Goal: Task Accomplishment & Management: Manage account settings

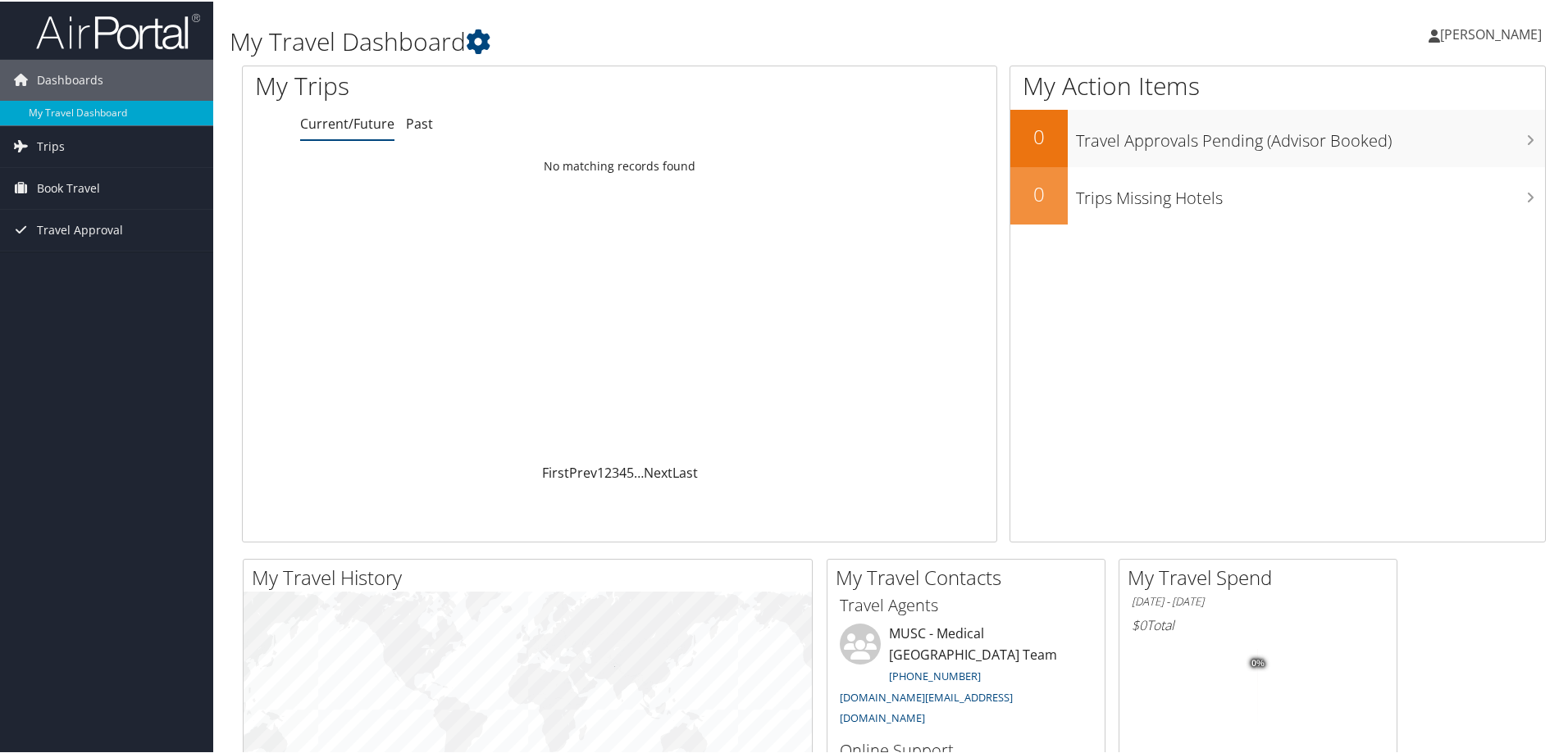
click at [1450, 28] on span "[PERSON_NAME]" at bounding box center [1490, 33] width 102 height 18
click at [1413, 133] on link "View Travel Profile" at bounding box center [1447, 147] width 183 height 28
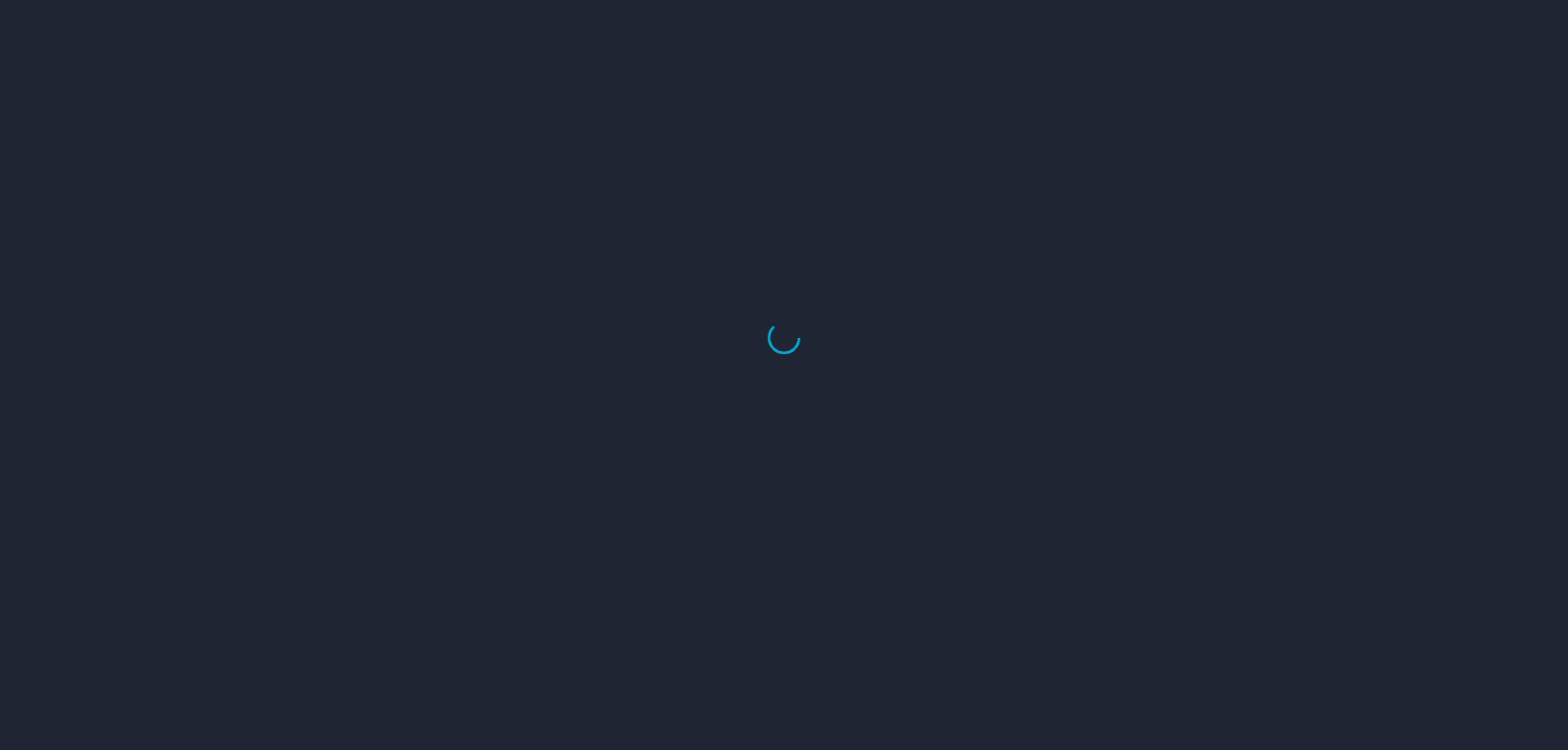
select select "US"
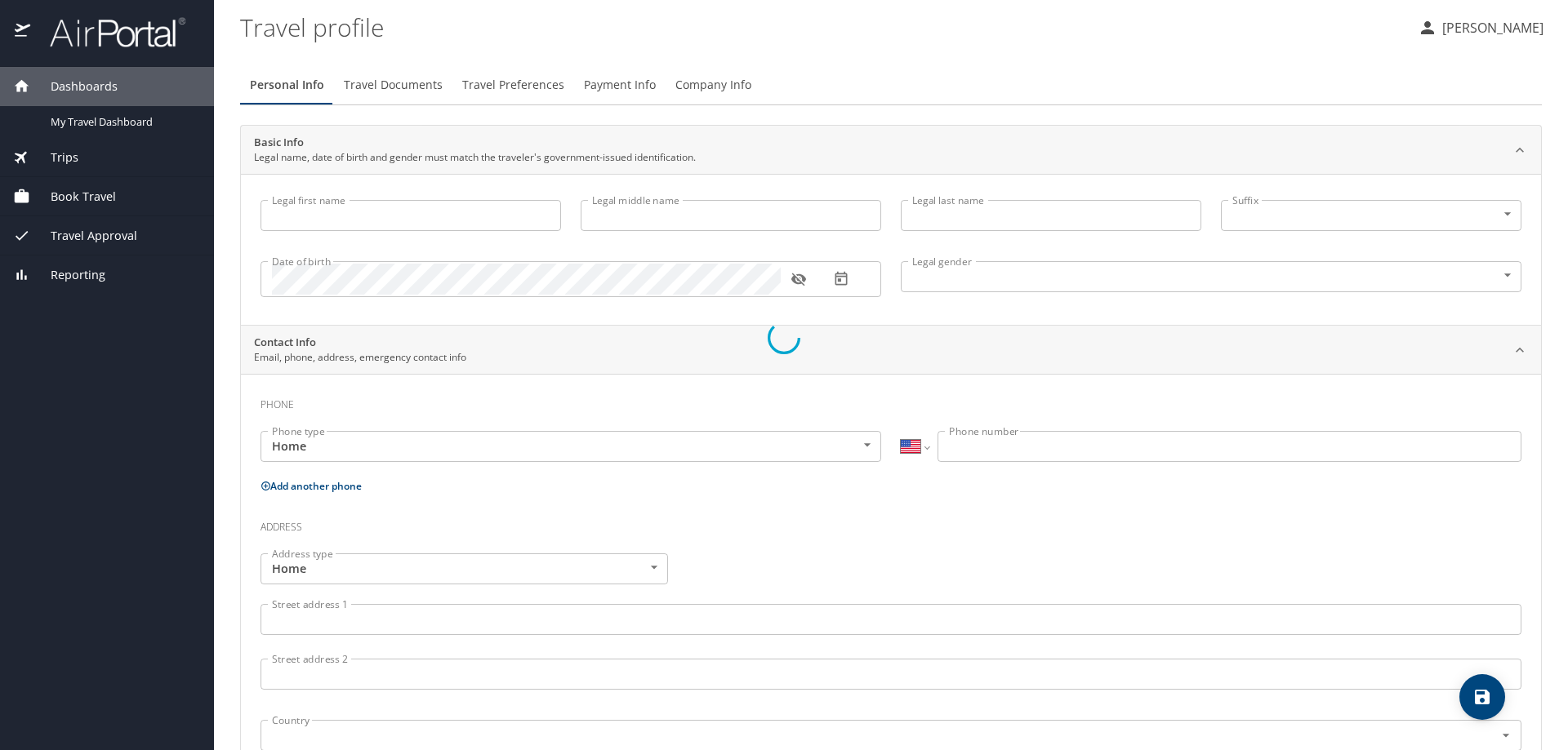
type input "Tanjanika"
type input "[PERSON_NAME]"
type input "Undisclosed"
select select "US"
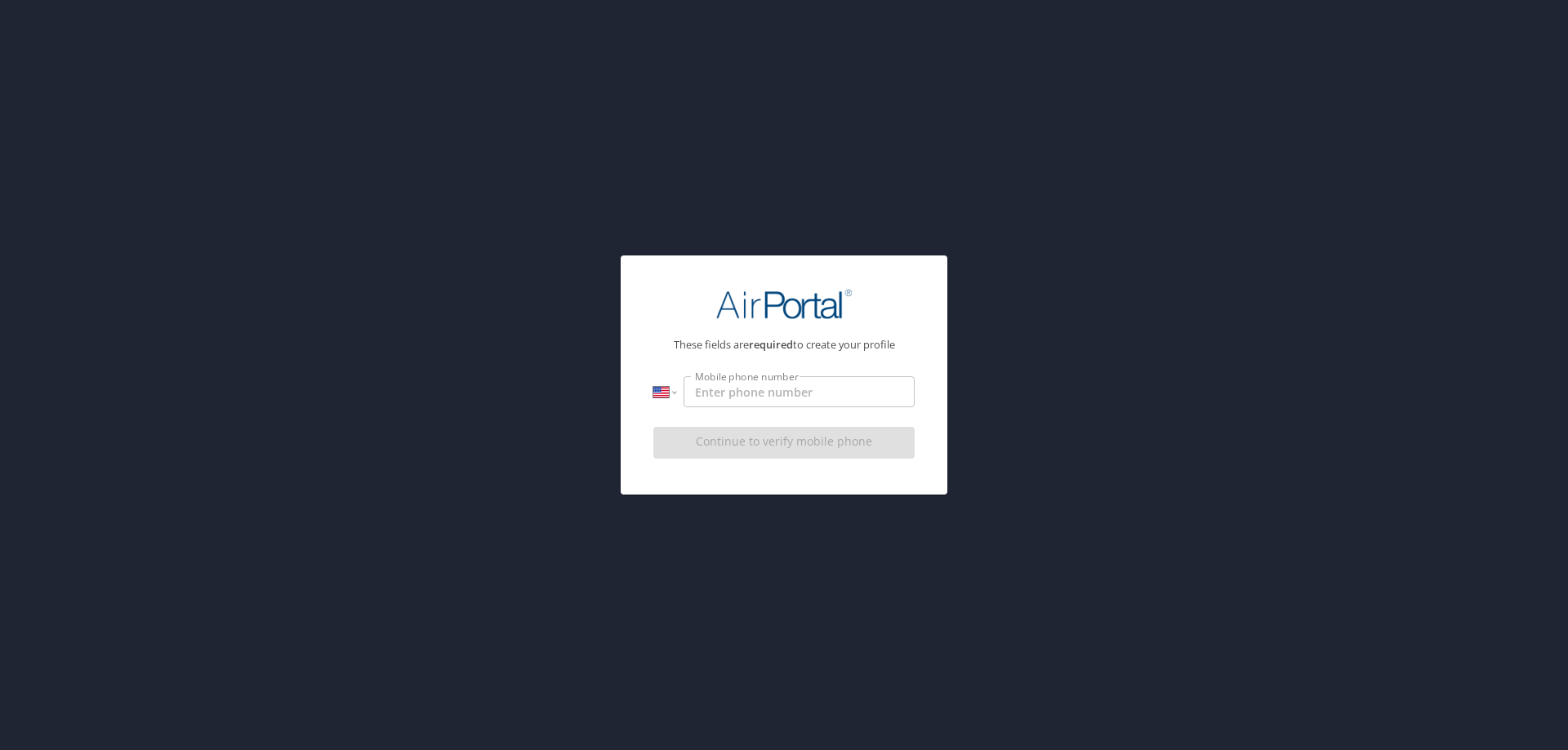
click at [794, 390] on input "Mobile phone number" at bounding box center [799, 391] width 231 height 31
click at [796, 439] on div "Continue to verify mobile phone" at bounding box center [784, 448] width 261 height 55
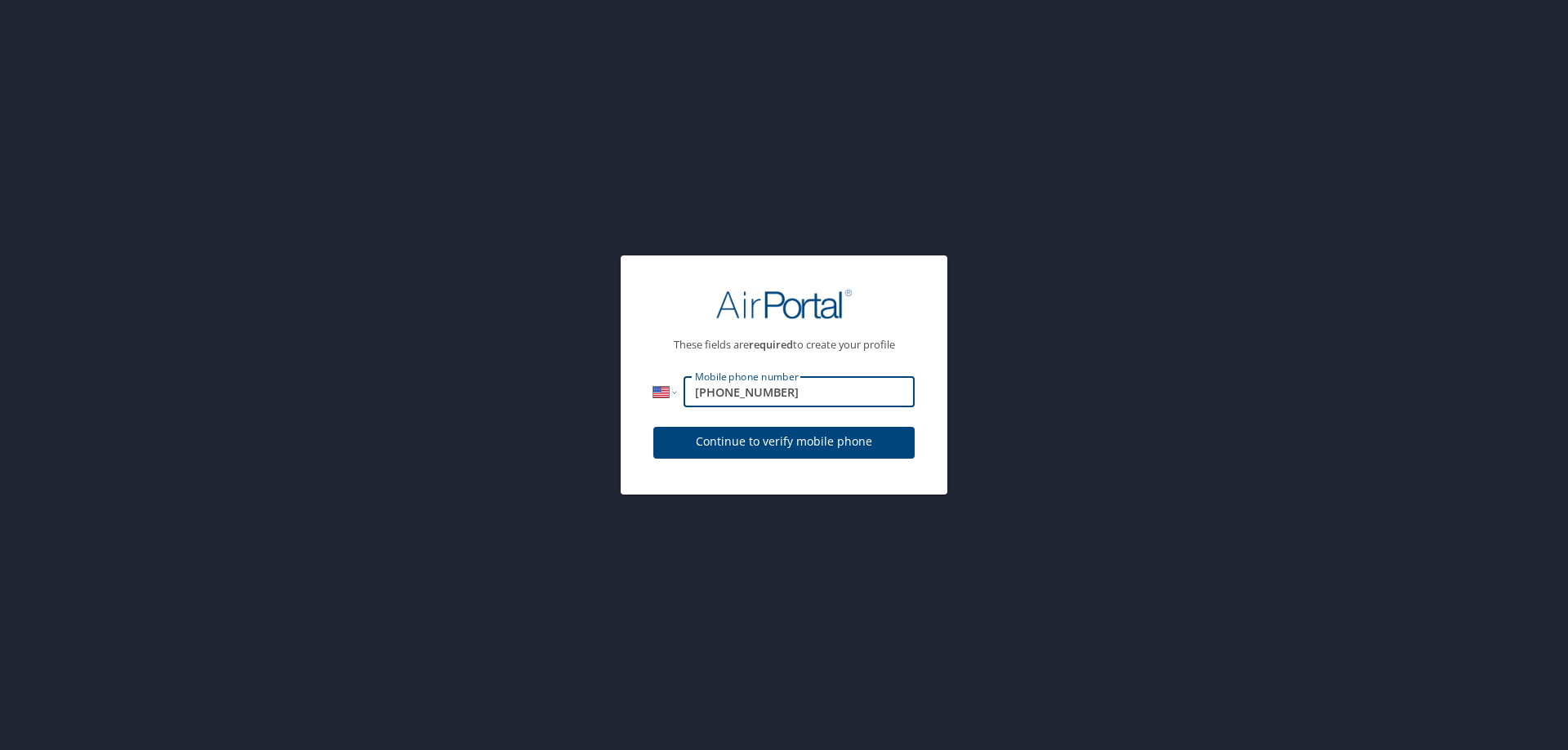
drag, startPoint x: 849, startPoint y: 388, endPoint x: 727, endPoint y: 398, distance: 122.4
click at [727, 398] on input "[PHONE_NUMBER]" at bounding box center [799, 391] width 231 height 31
type input "[PHONE_NUMBER]"
click at [742, 441] on span "Continue to verify mobile phone" at bounding box center [784, 441] width 235 height 20
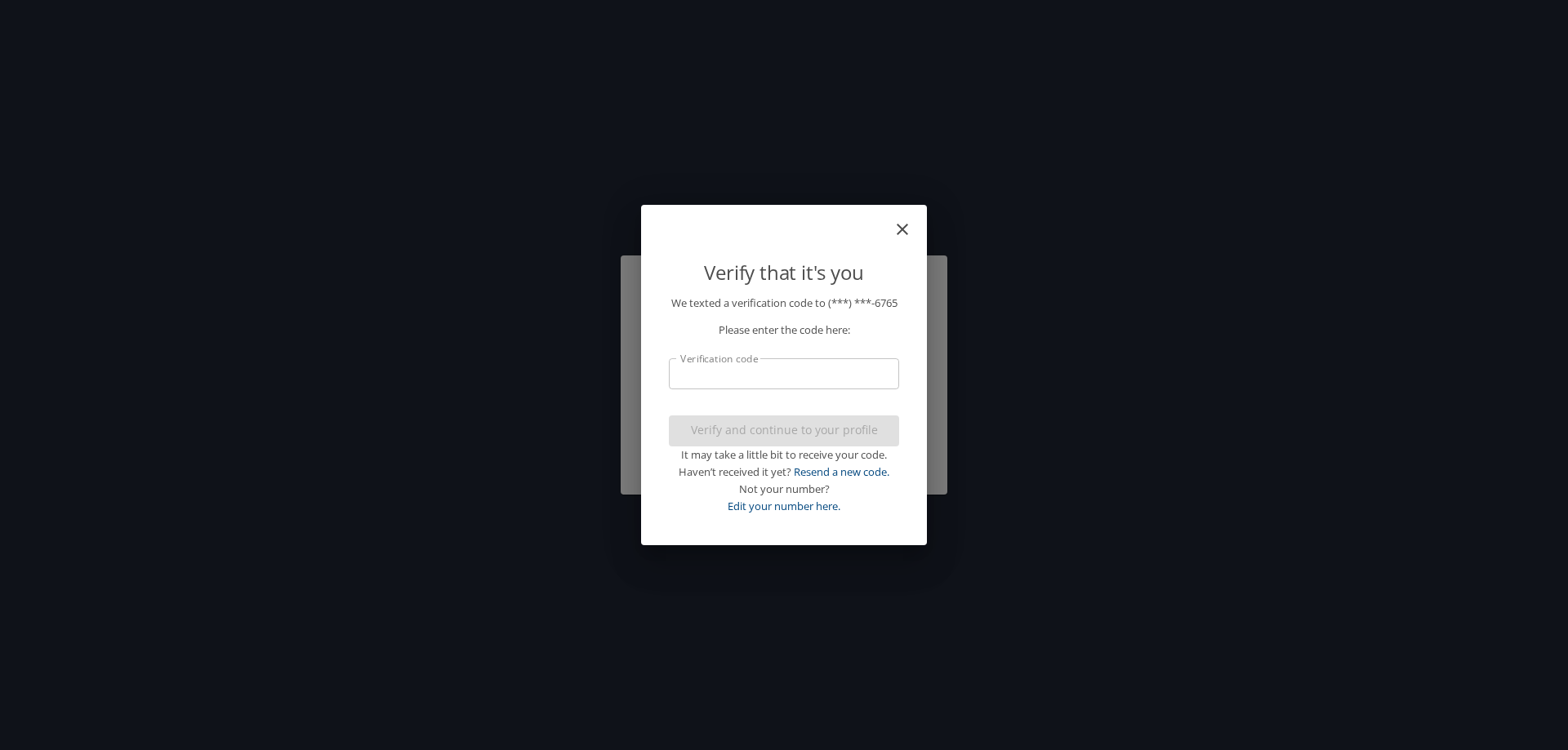
click at [758, 382] on input "Verification code" at bounding box center [784, 374] width 230 height 31
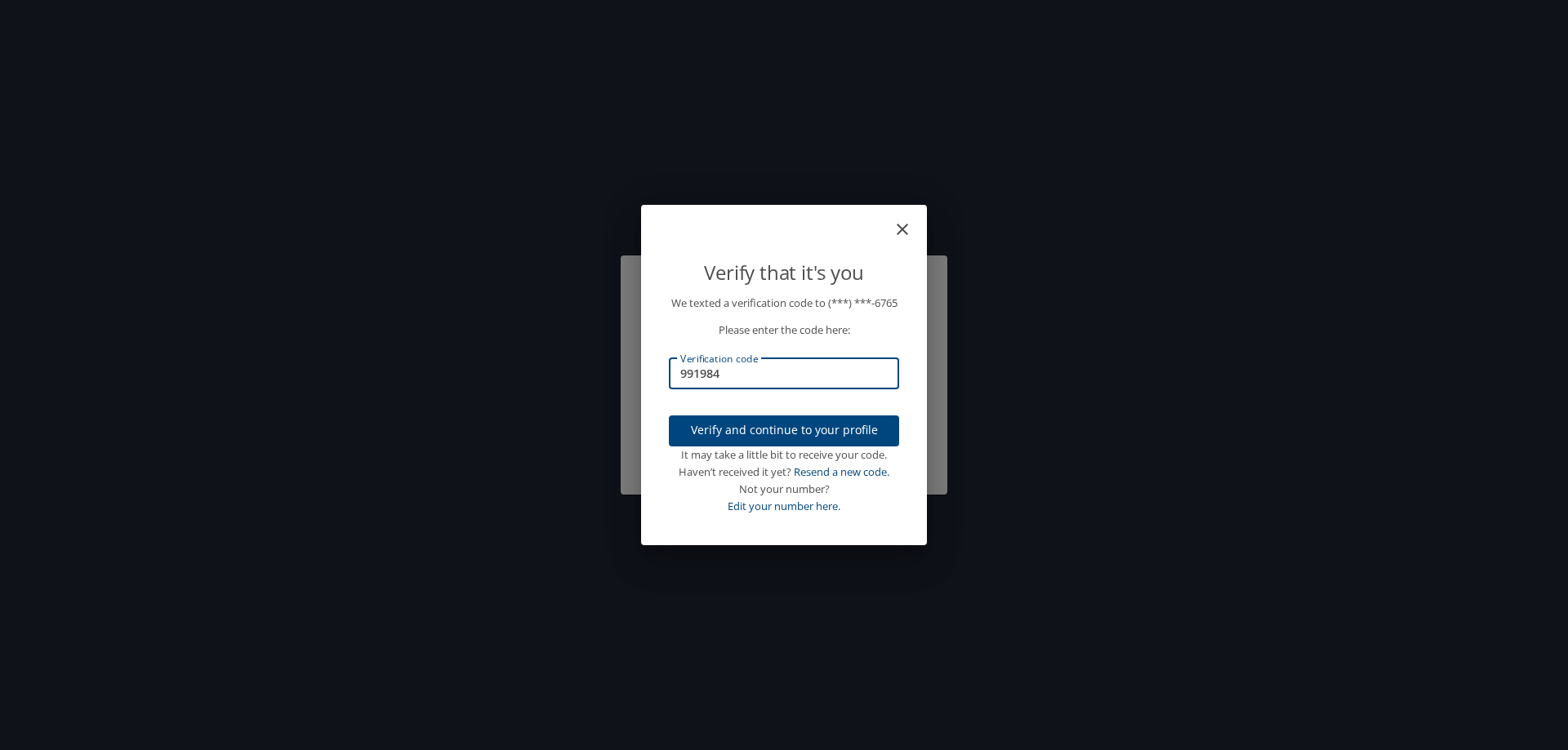
type input "991984"
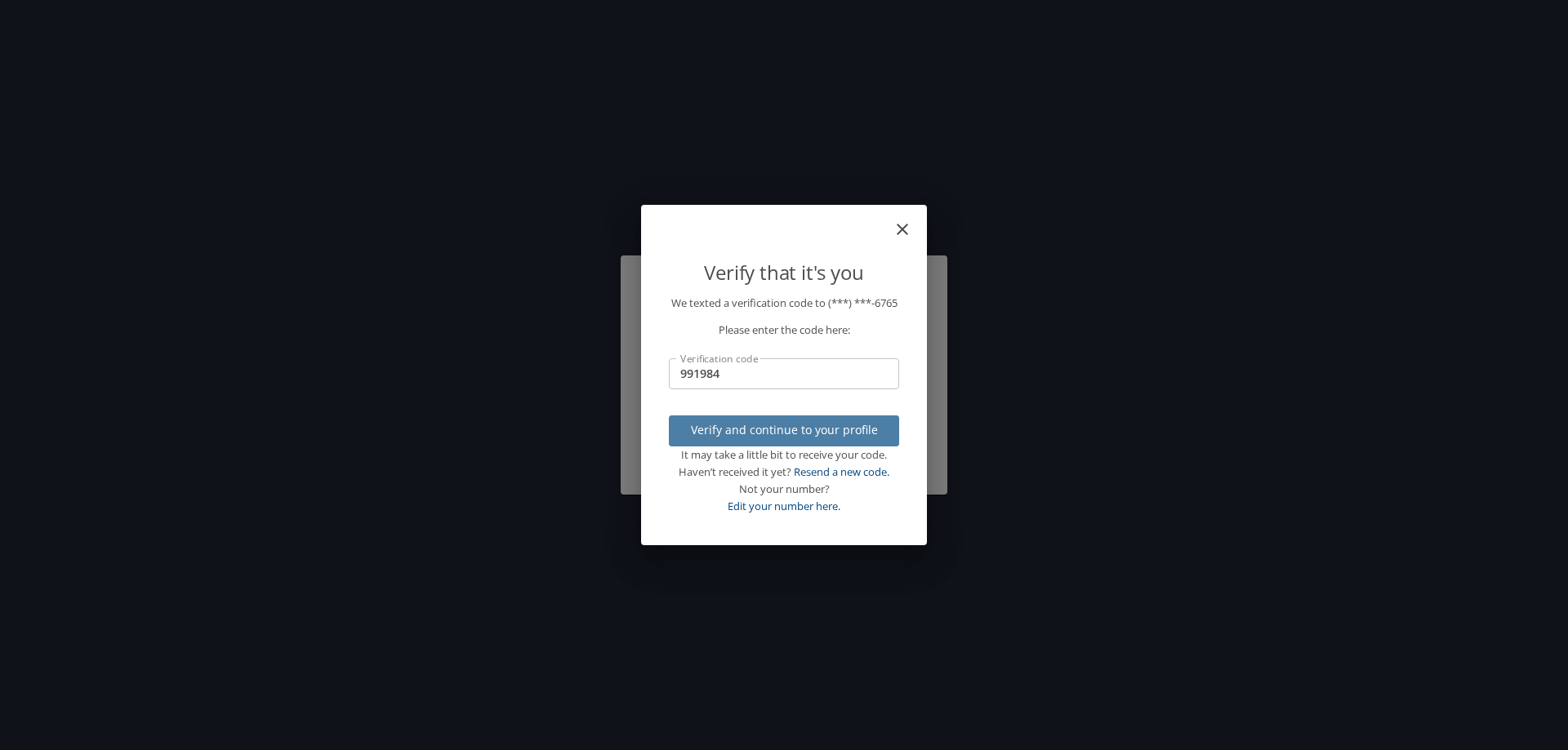
click at [775, 433] on span "Verify and continue to your profile" at bounding box center [784, 430] width 204 height 20
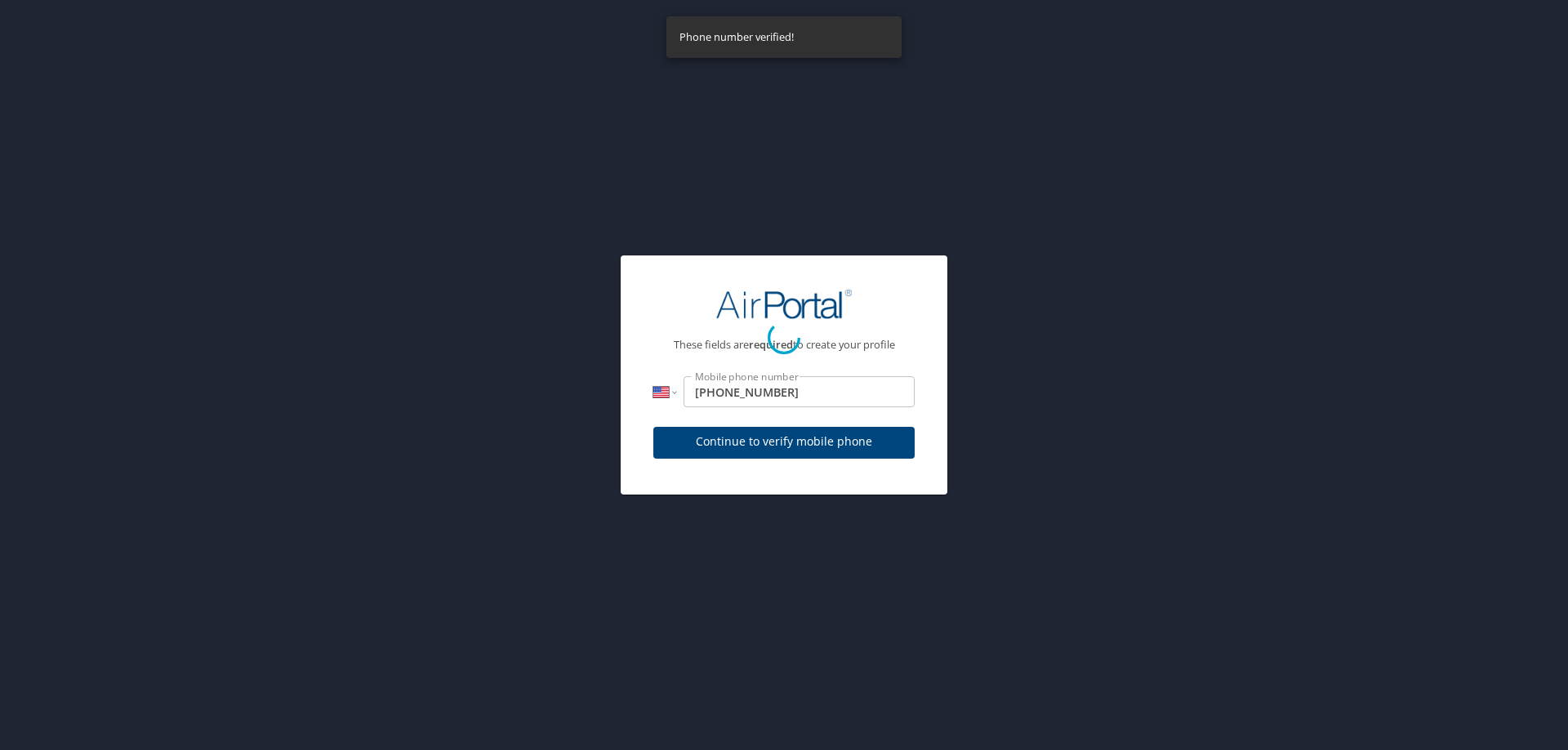
select select "US"
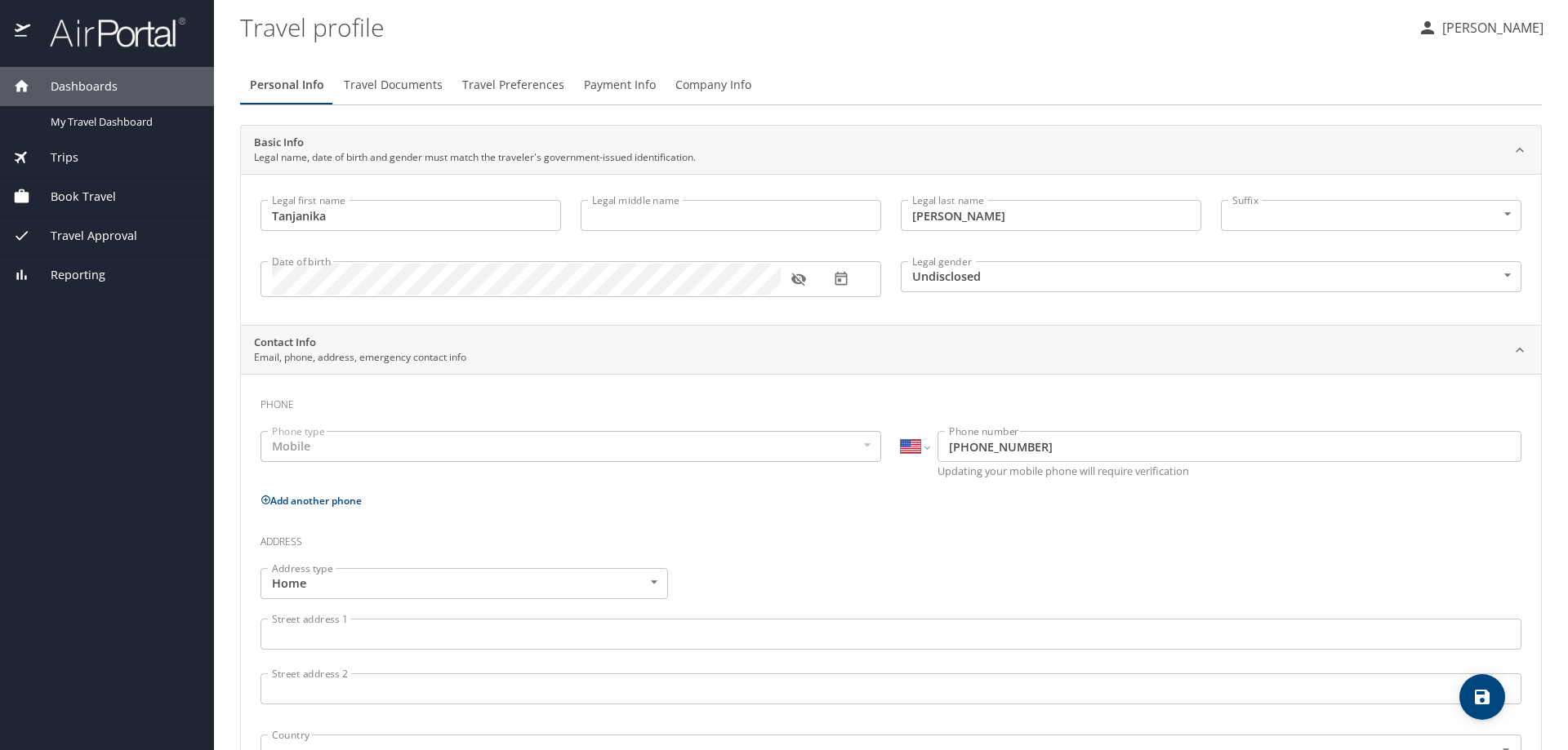
click at [952, 273] on body "Dashboards My Travel Dashboard Trips Current / Future Trips Past Trips Trips Mi…" at bounding box center [784, 375] width 1568 height 750
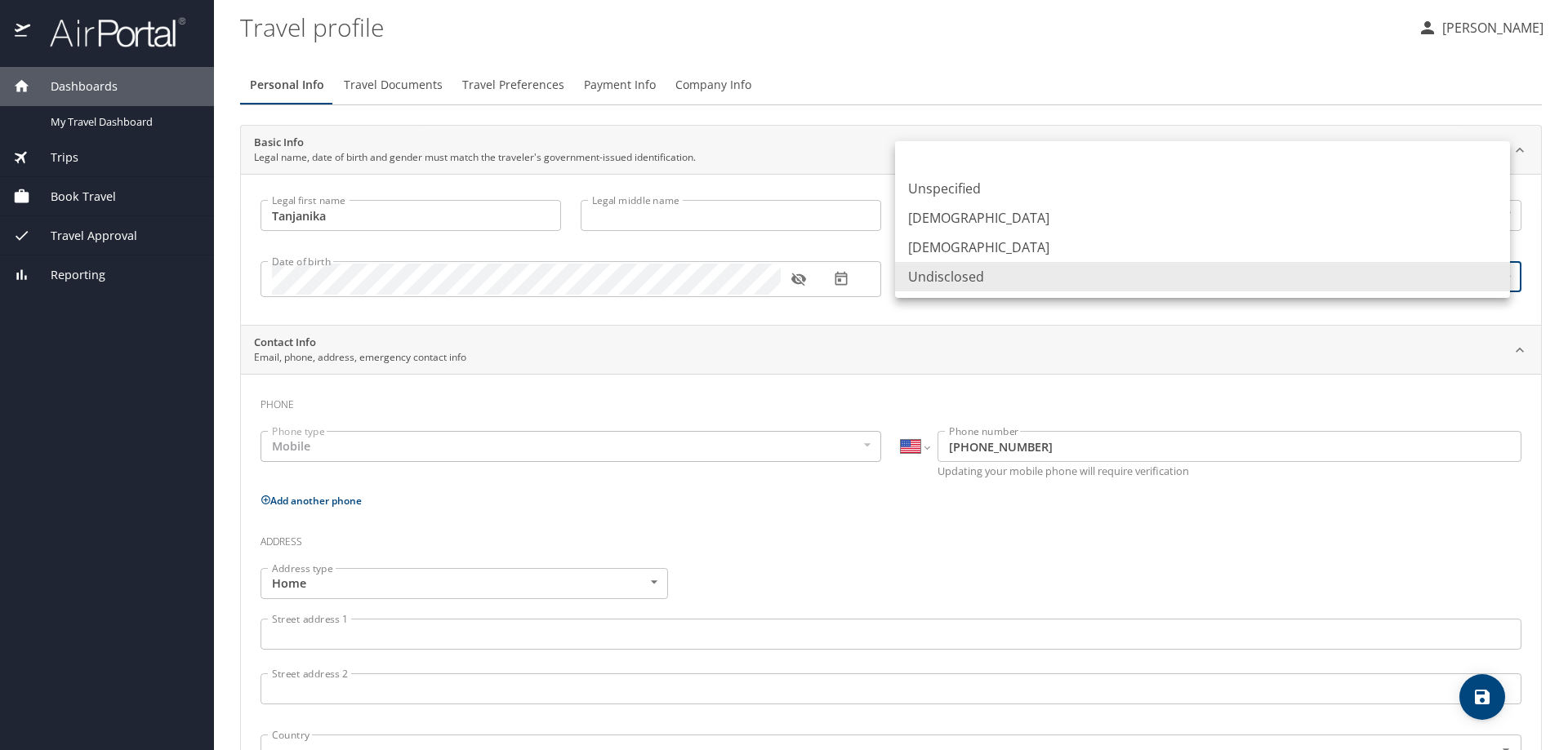
click at [958, 271] on li "Undisclosed" at bounding box center [1202, 276] width 615 height 29
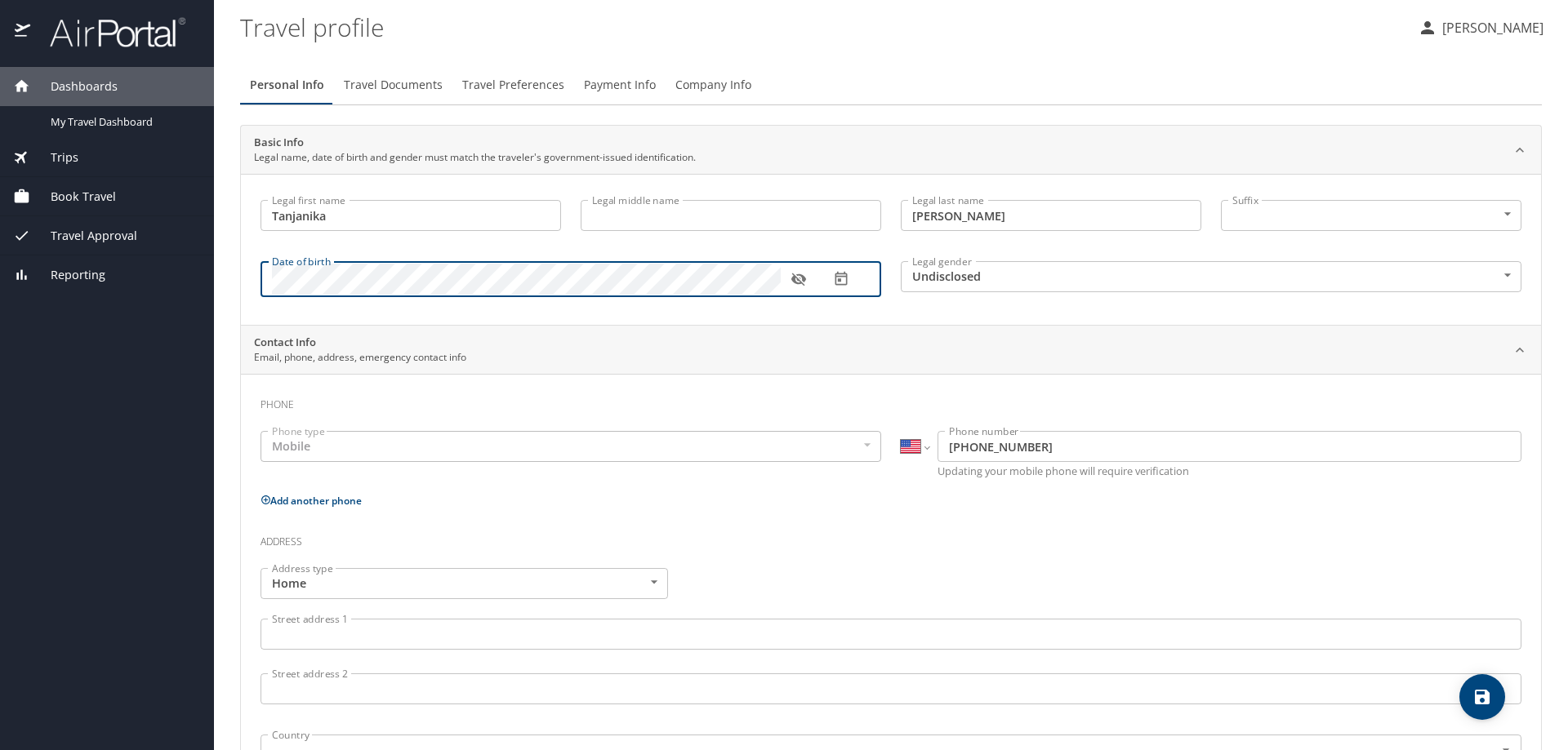
click at [797, 280] on icon "button" at bounding box center [799, 279] width 17 height 17
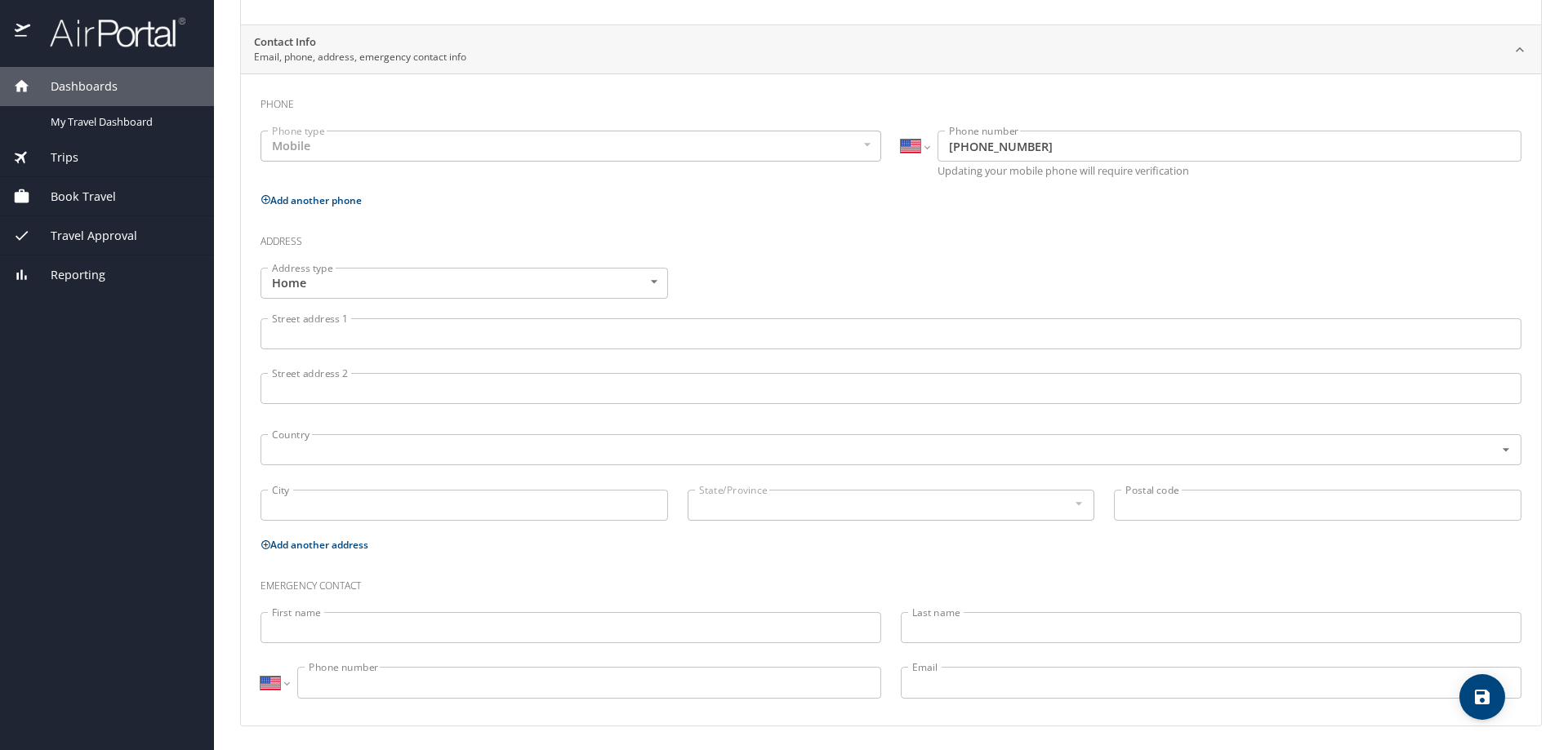
scroll to position [303, 0]
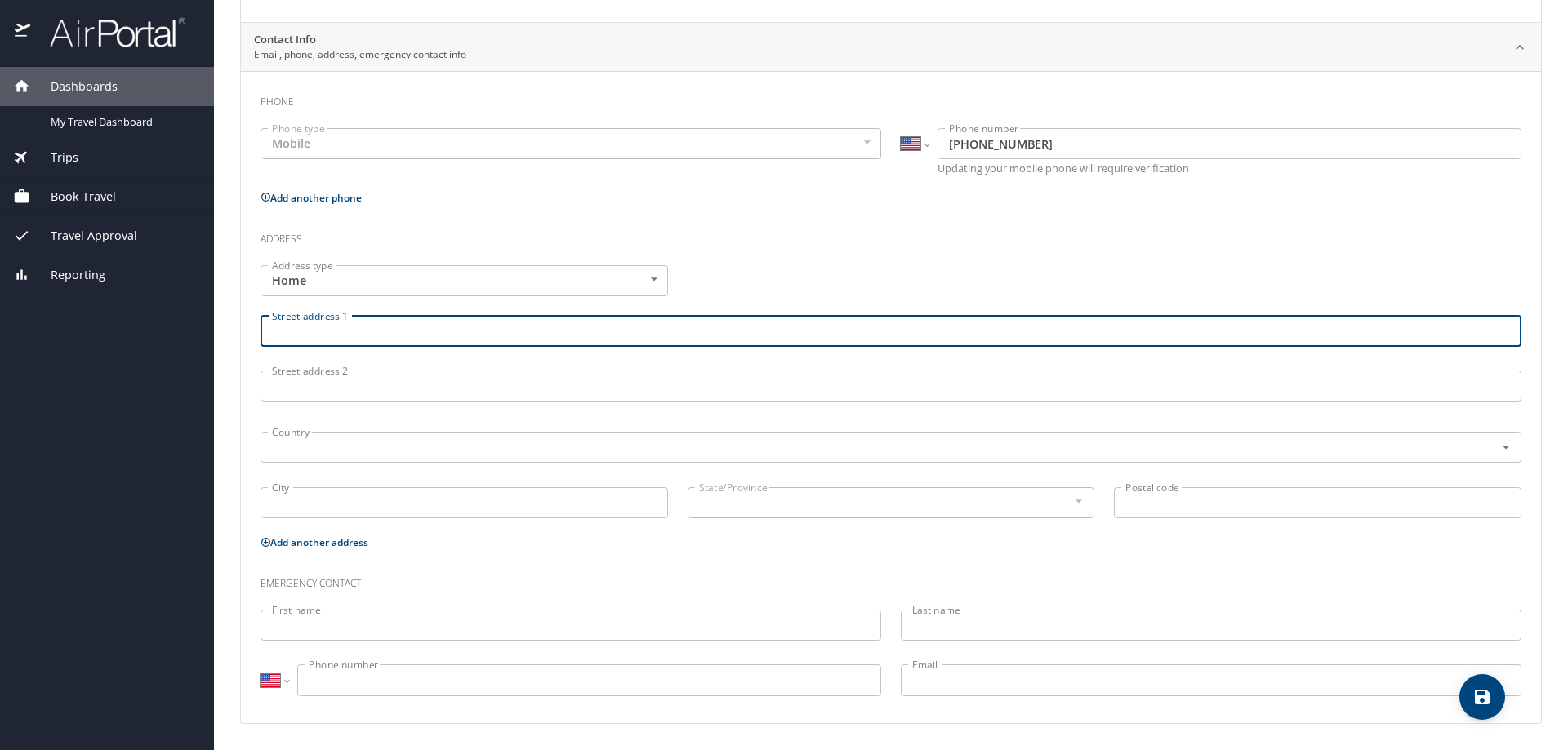
click at [818, 319] on input "Street address 1" at bounding box center [891, 331] width 1261 height 31
type input "[STREET_ADDRESS]"
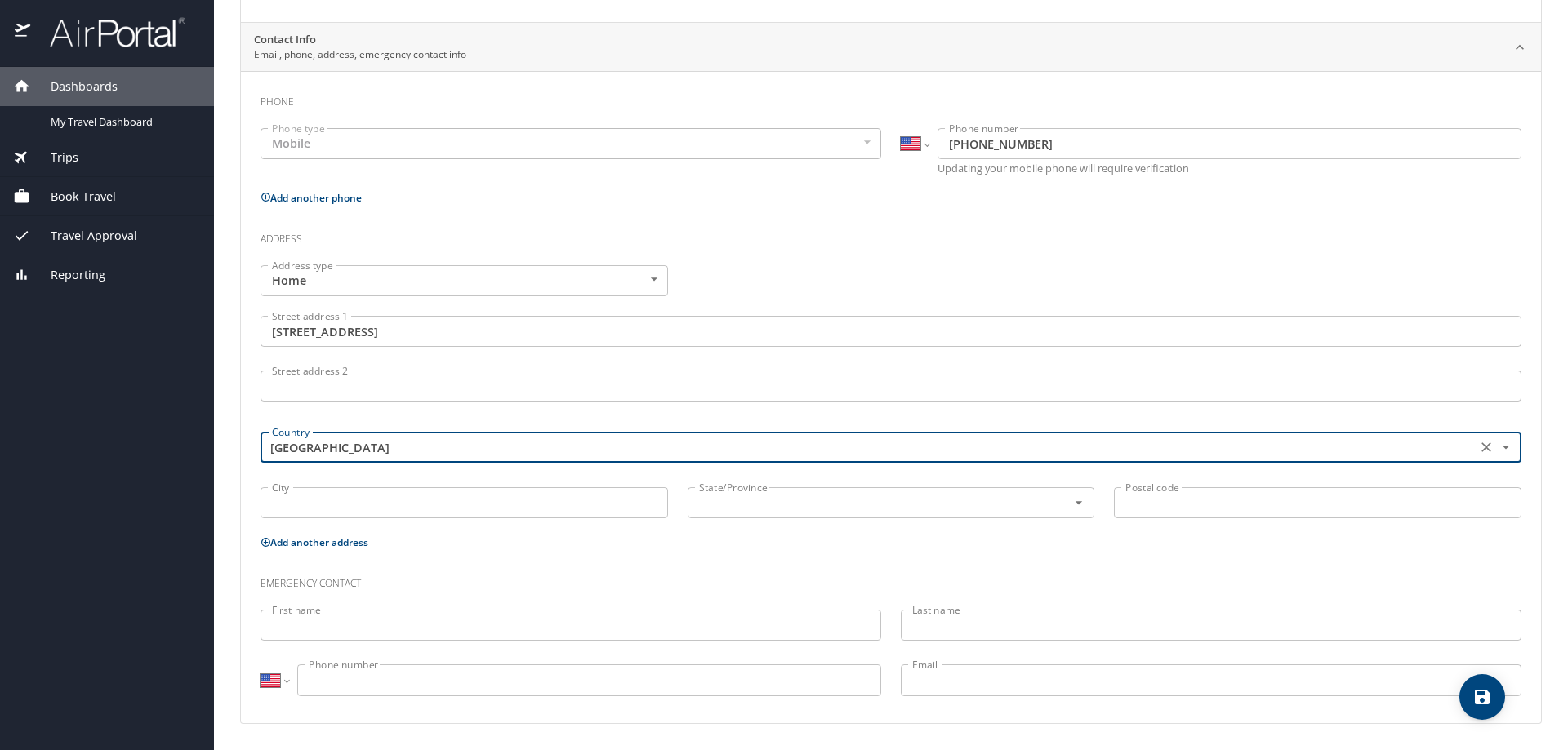
type input "[GEOGRAPHIC_DATA]"
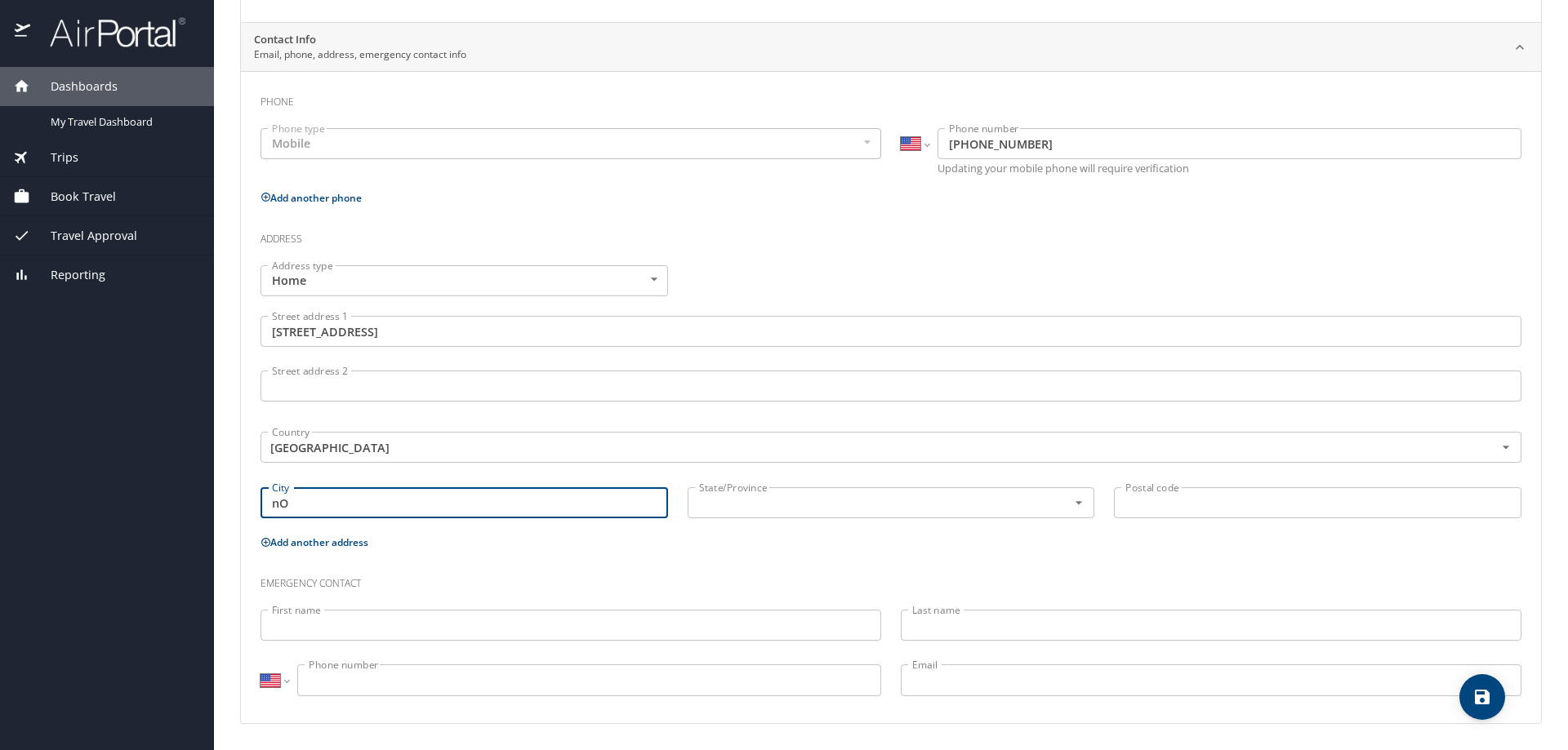
type input "n"
type input "[GEOGRAPHIC_DATA]"
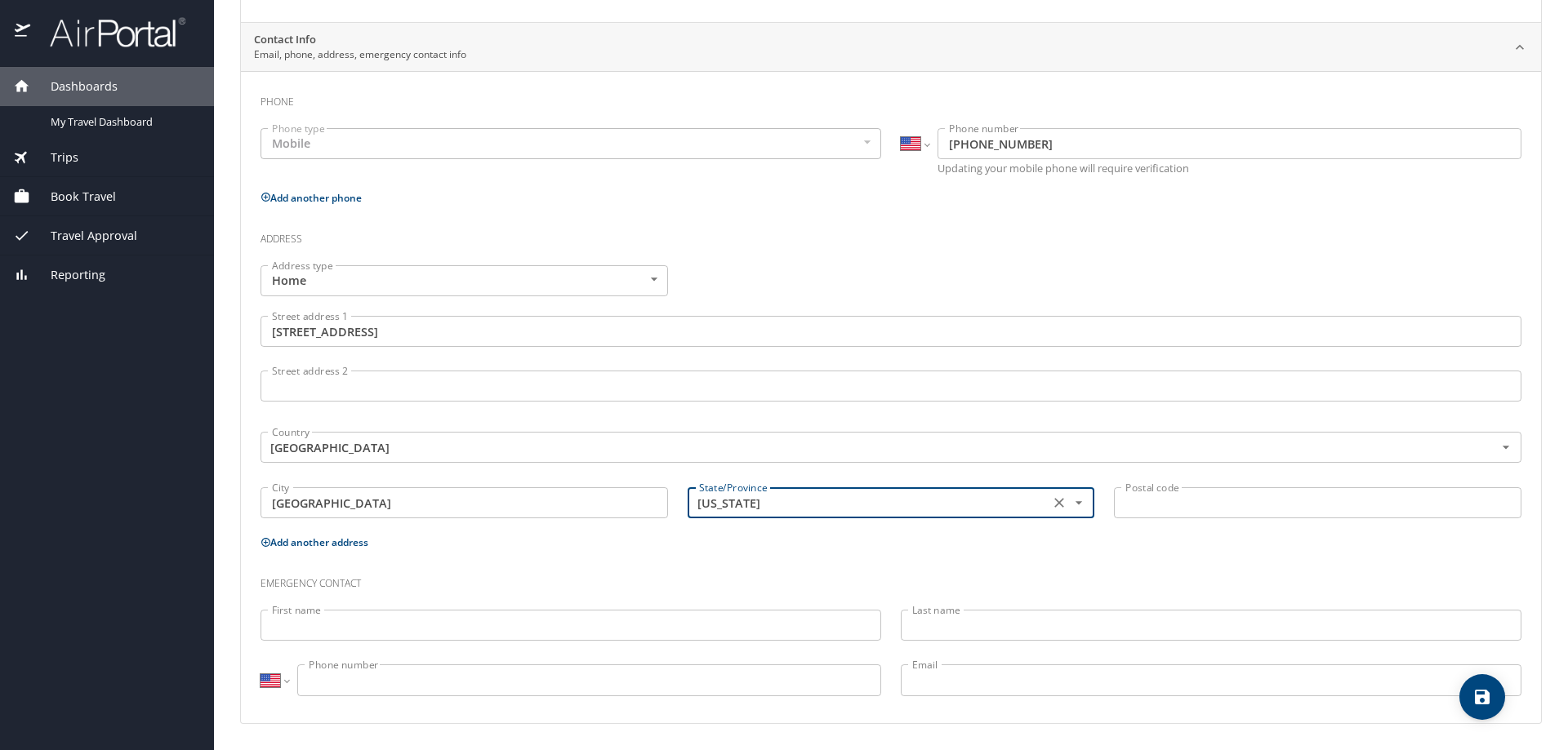
type input "[US_STATE]"
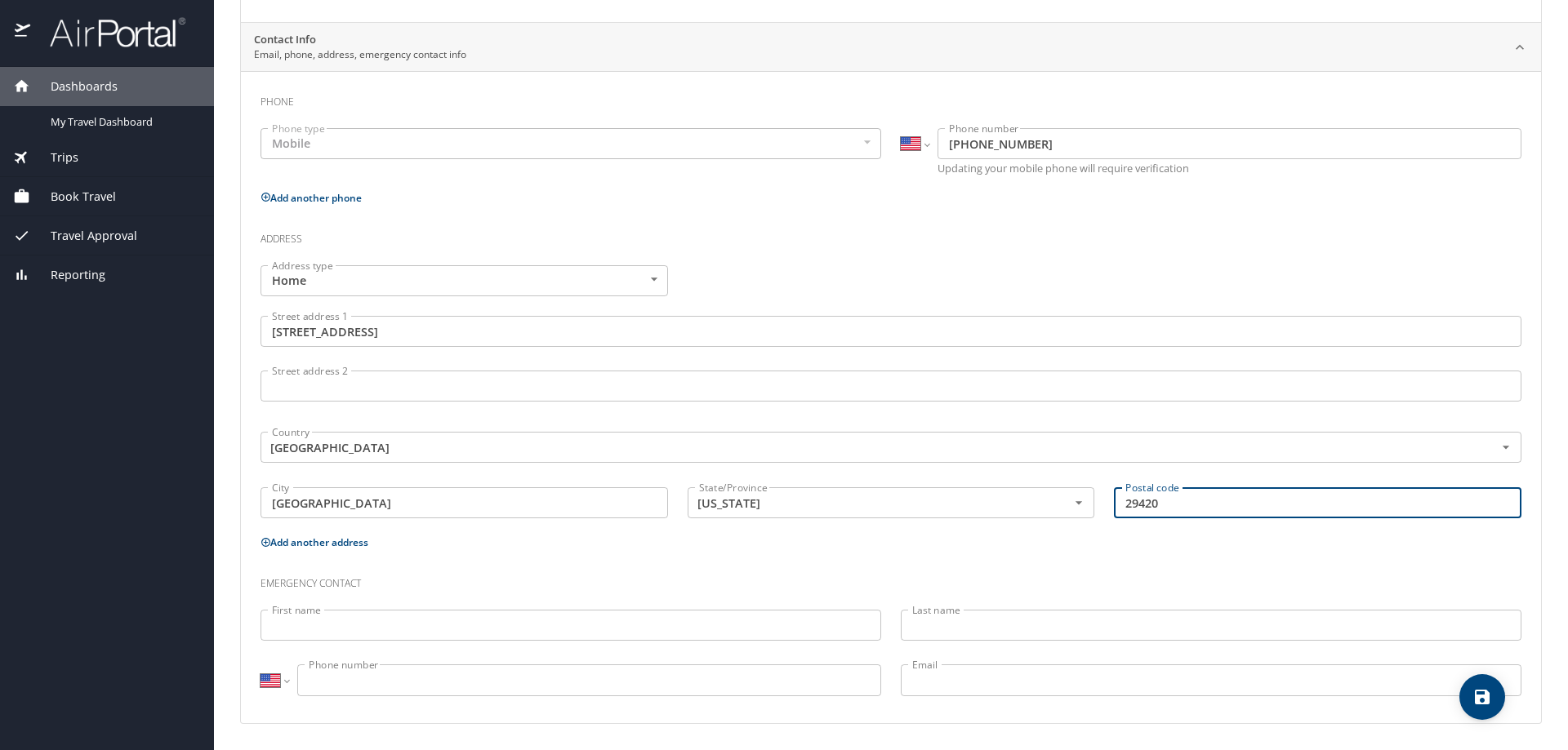
type input "29420"
click at [774, 630] on input "First name" at bounding box center [571, 625] width 621 height 31
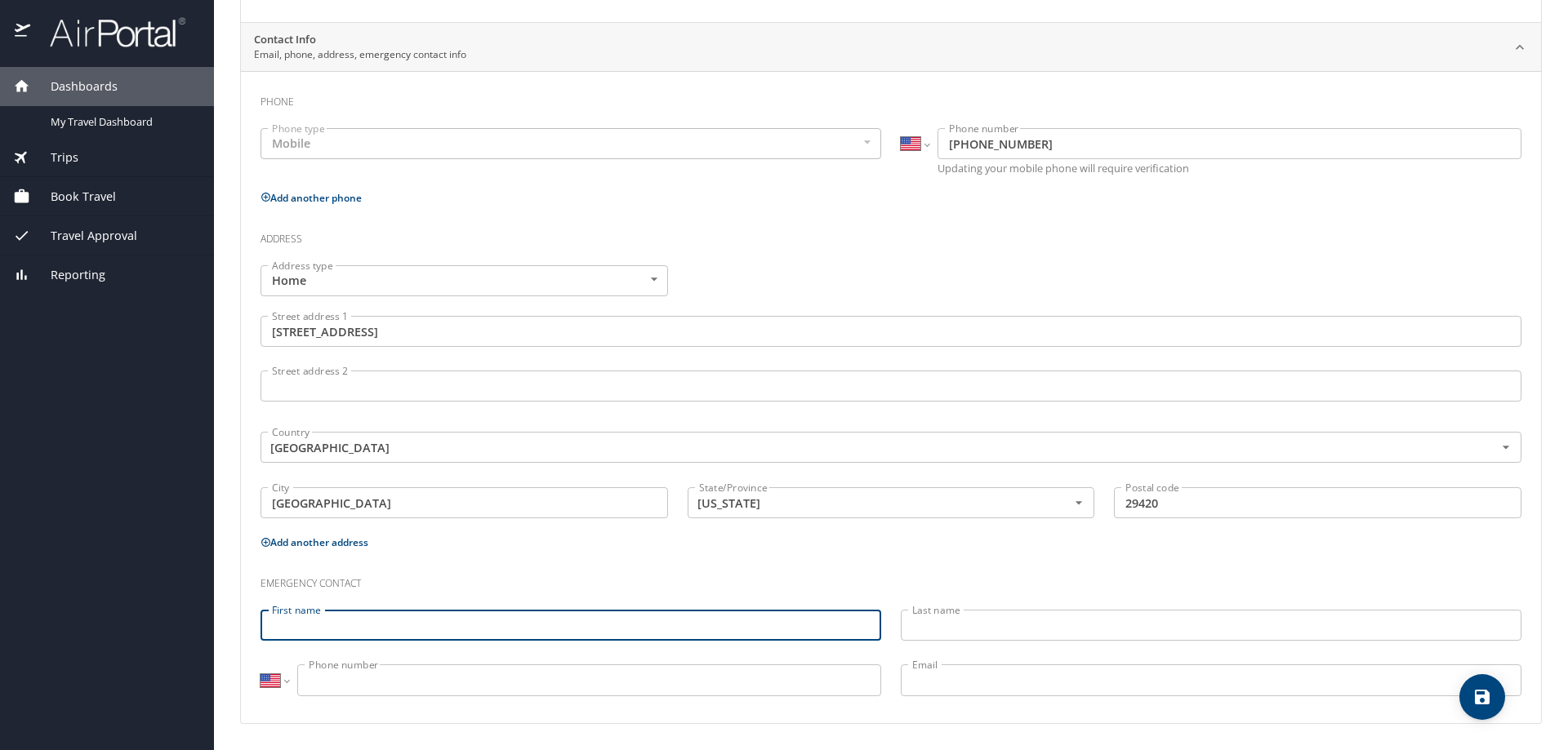
type input "s"
type input "Sierra"
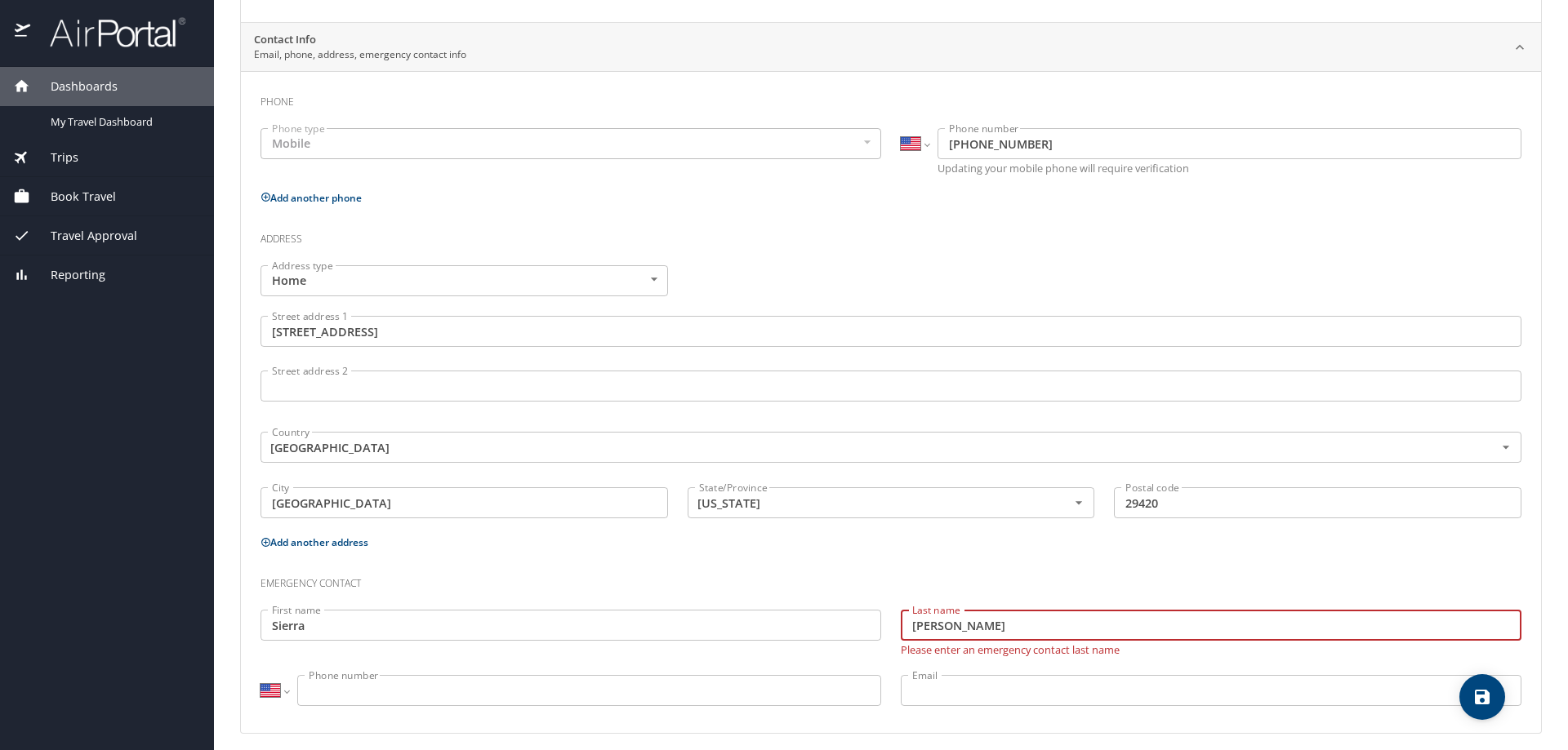
type input "[PERSON_NAME]"
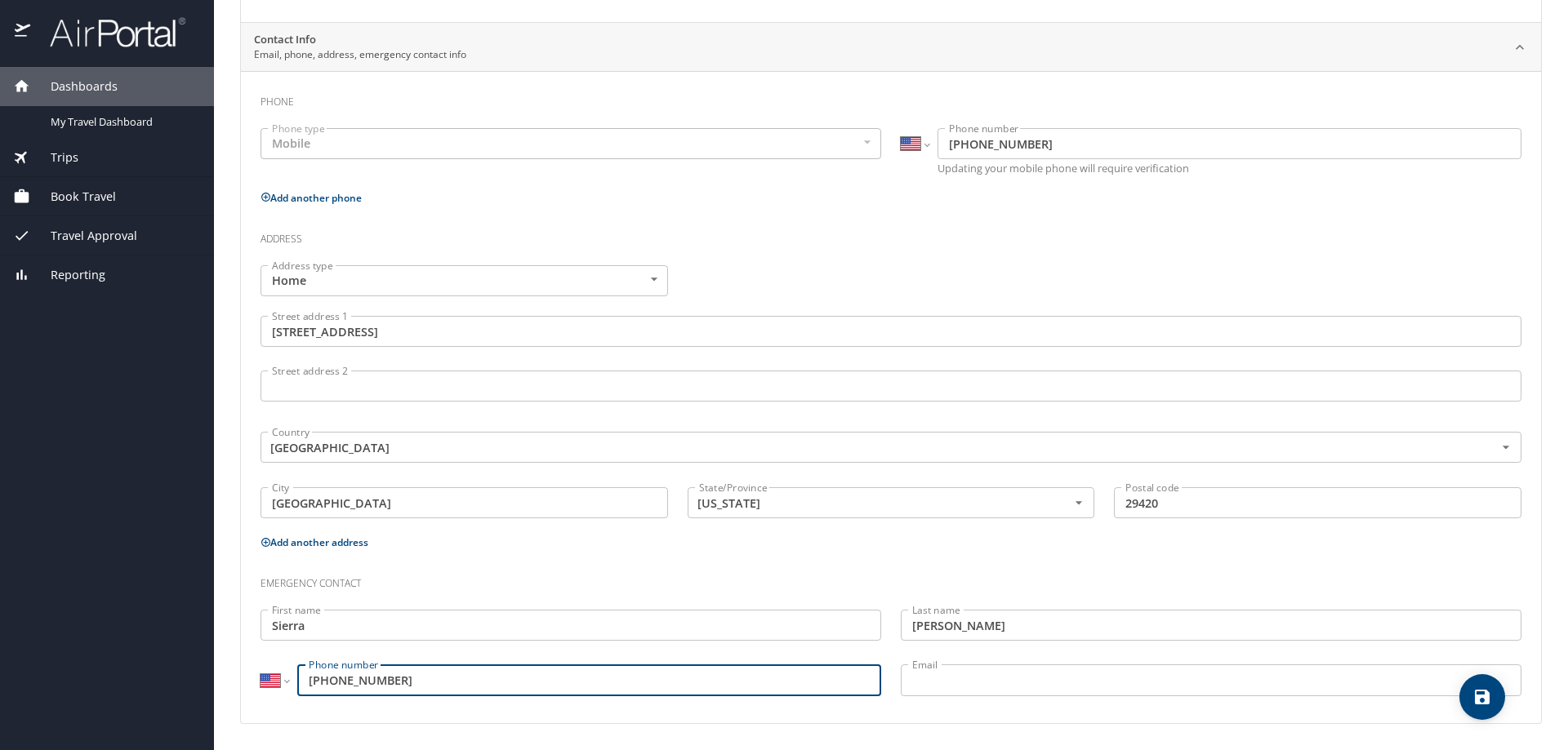
type input "[PHONE_NUMBER]"
click at [928, 678] on input "Email" at bounding box center [1211, 680] width 621 height 31
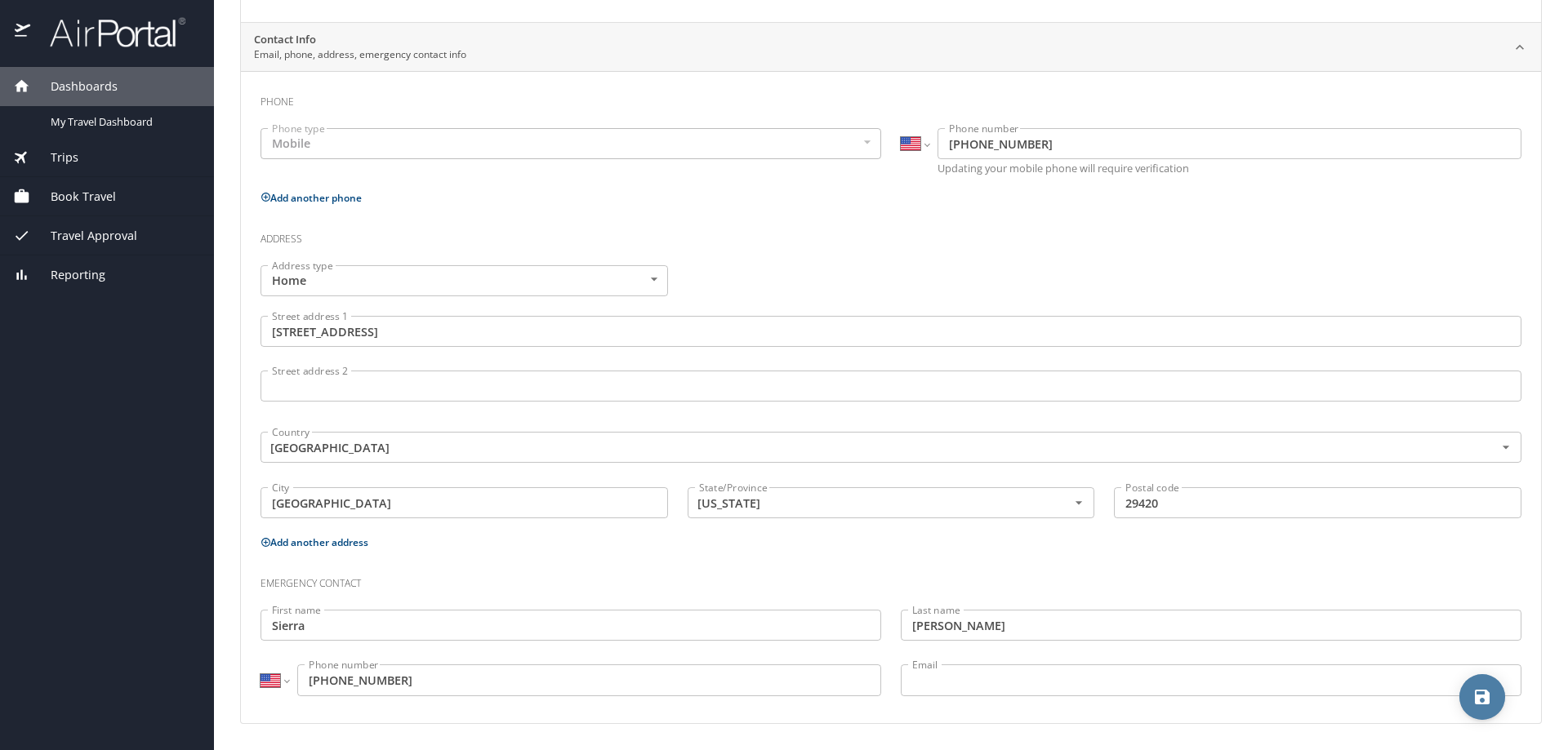
click at [1485, 701] on icon "save" at bounding box center [1482, 697] width 15 height 15
select select "US"
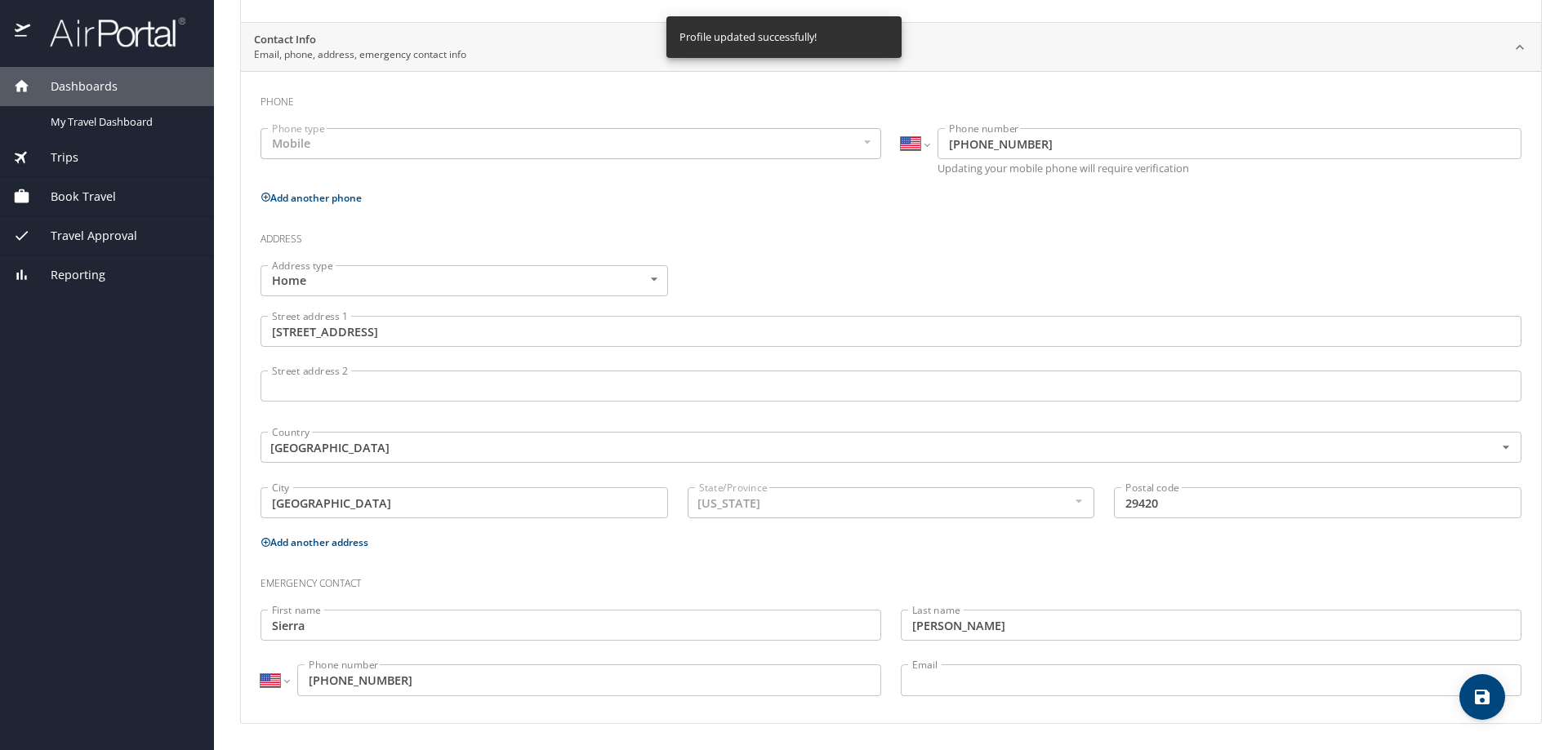
select select "US"
click at [82, 199] on span "Book Travel" at bounding box center [73, 197] width 86 height 18
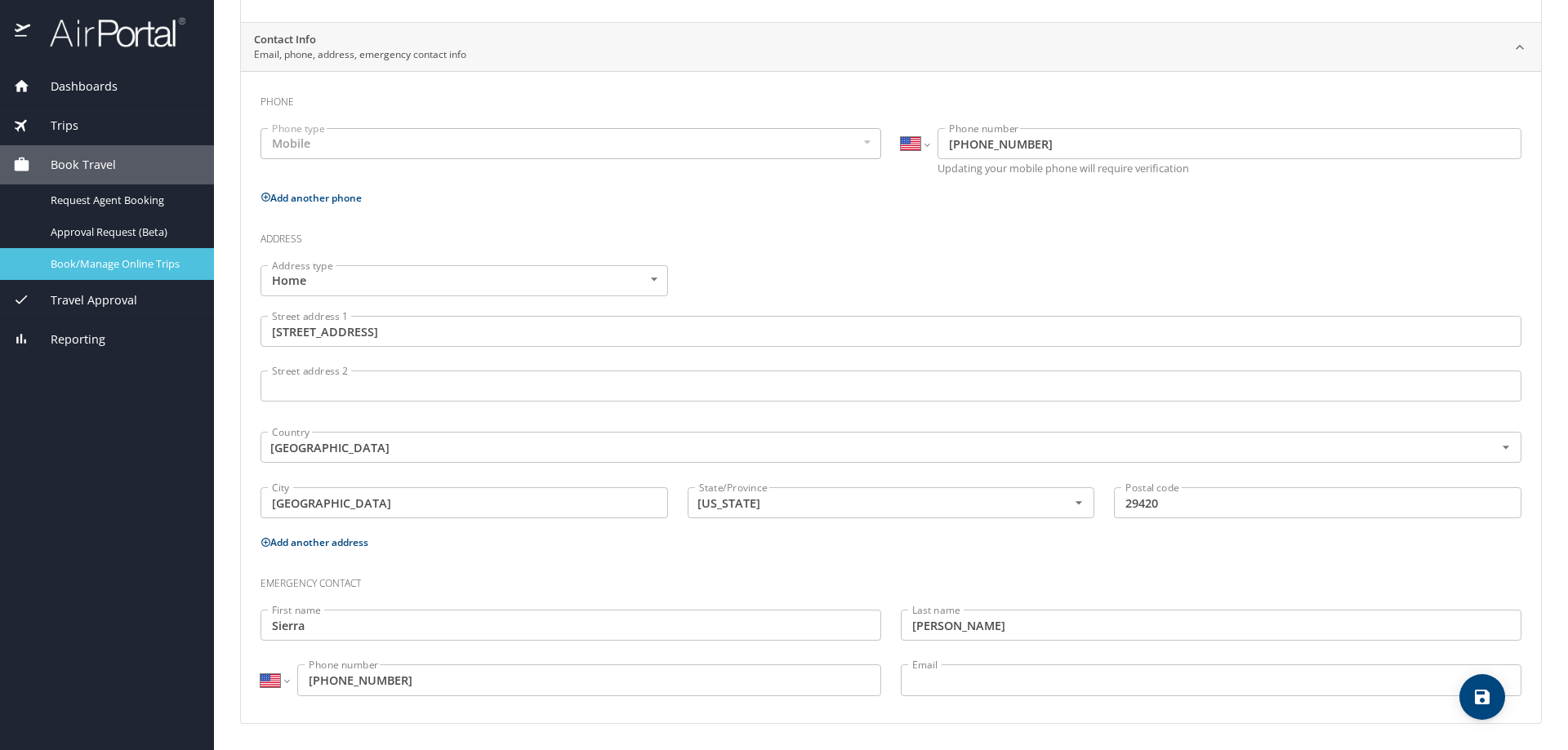
click at [98, 271] on span "Book/Manage Online Trips" at bounding box center [122, 265] width 143 height 16
